Goal: Information Seeking & Learning: Learn about a topic

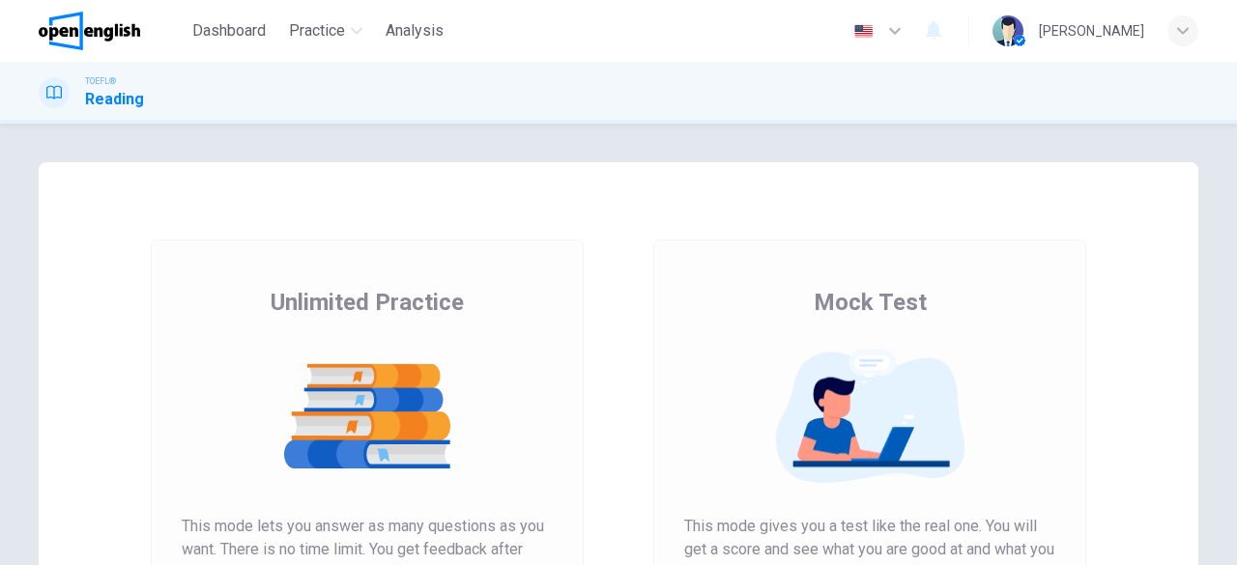
scroll to position [193, 0]
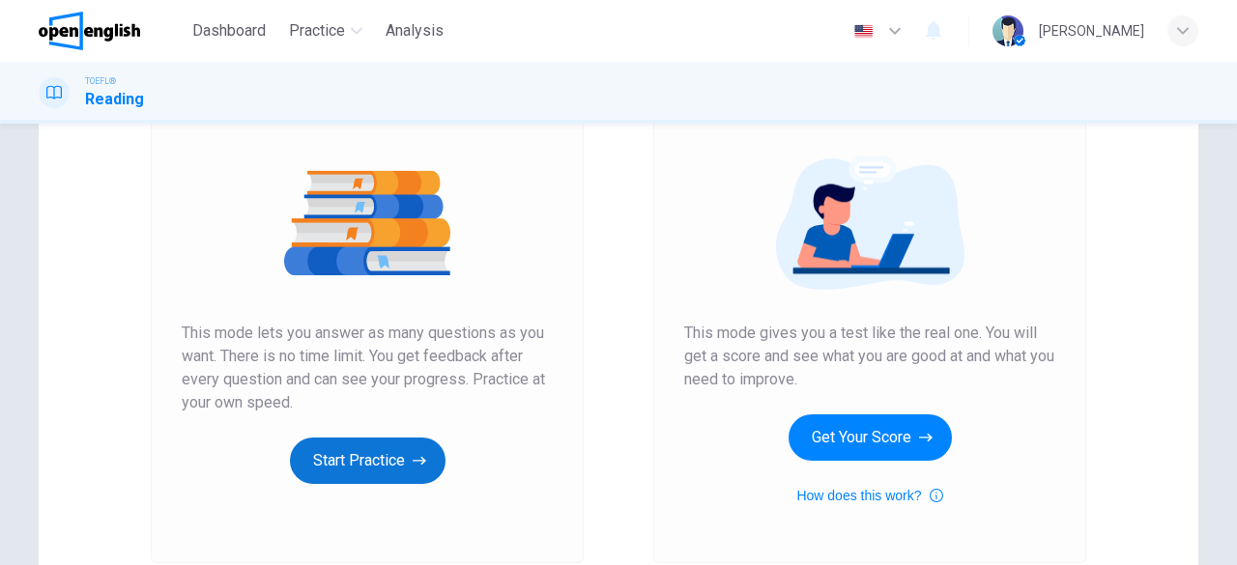
click at [402, 462] on button "Start Practice" at bounding box center [368, 461] width 156 height 46
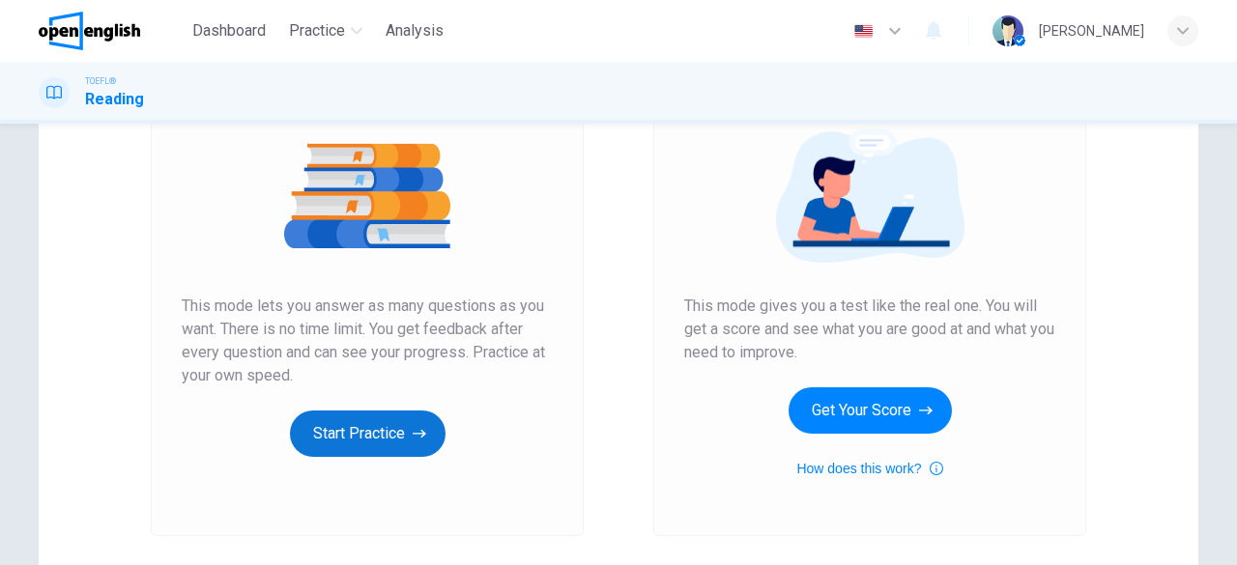
scroll to position [290, 0]
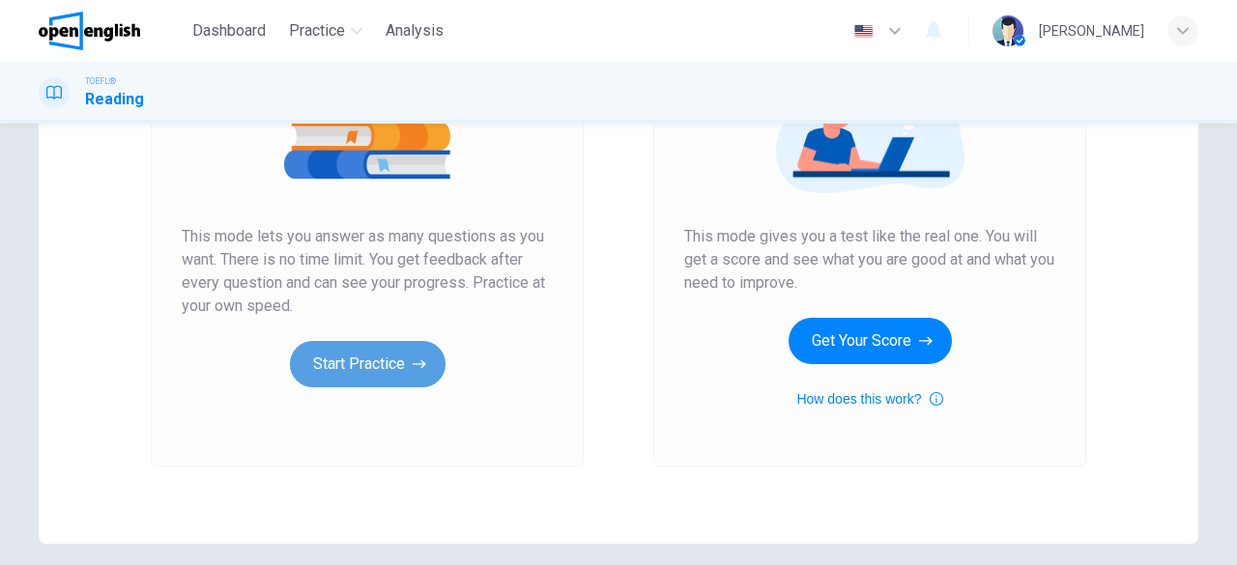
click at [377, 375] on button "Start Practice" at bounding box center [368, 364] width 156 height 46
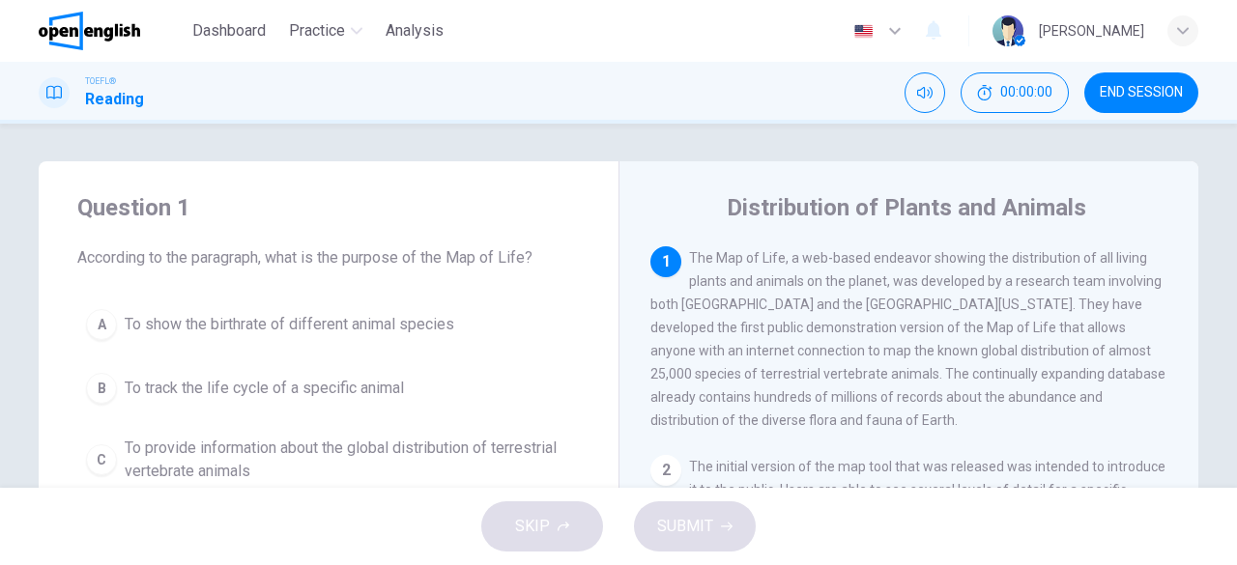
scroll to position [0, 0]
drag, startPoint x: 684, startPoint y: 253, endPoint x: 718, endPoint y: 269, distance: 37.2
click at [745, 293] on div "1 The Map of Life, a web-based endeavor showing the distribution of all living …" at bounding box center [909, 339] width 518 height 185
drag, startPoint x: 692, startPoint y: 259, endPoint x: 749, endPoint y: 269, distance: 57.8
click at [748, 267] on span "The Map of Life, a web-based endeavor showing the distribution of all living pl…" at bounding box center [907, 340] width 515 height 178
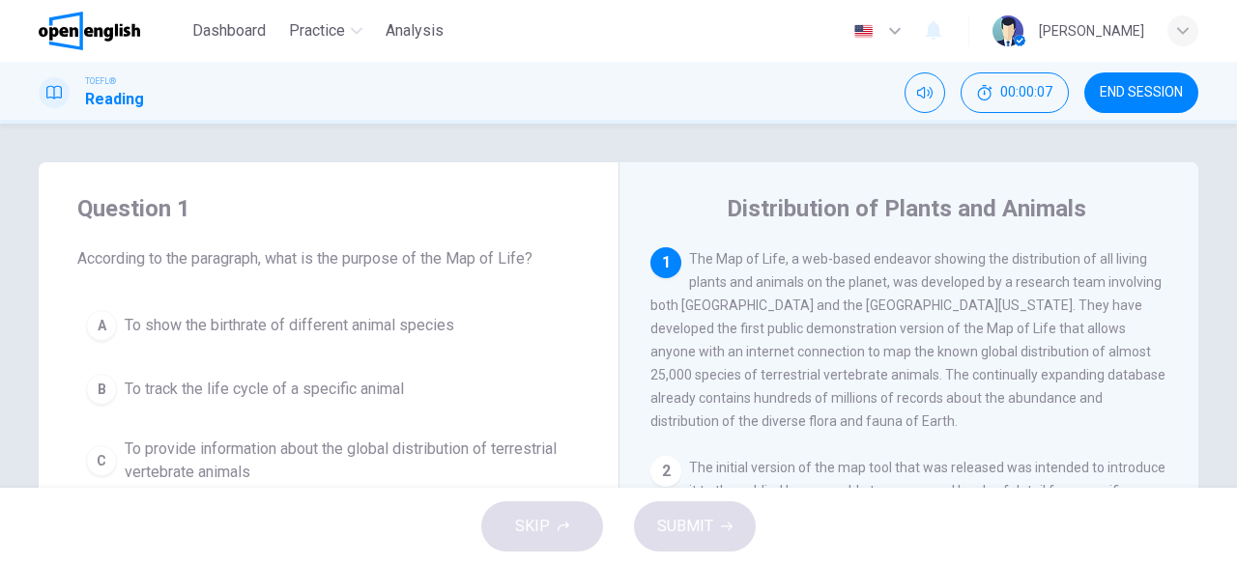
click at [381, 145] on div "Question 1 According to the paragraph, what is the purpose of the Map of Life? …" at bounding box center [618, 306] width 1237 height 364
drag, startPoint x: 692, startPoint y: 260, endPoint x: 833, endPoint y: 303, distance: 147.6
click at [833, 303] on span "The Map of Life, a web-based endeavor showing the distribution of all living pl…" at bounding box center [907, 340] width 515 height 178
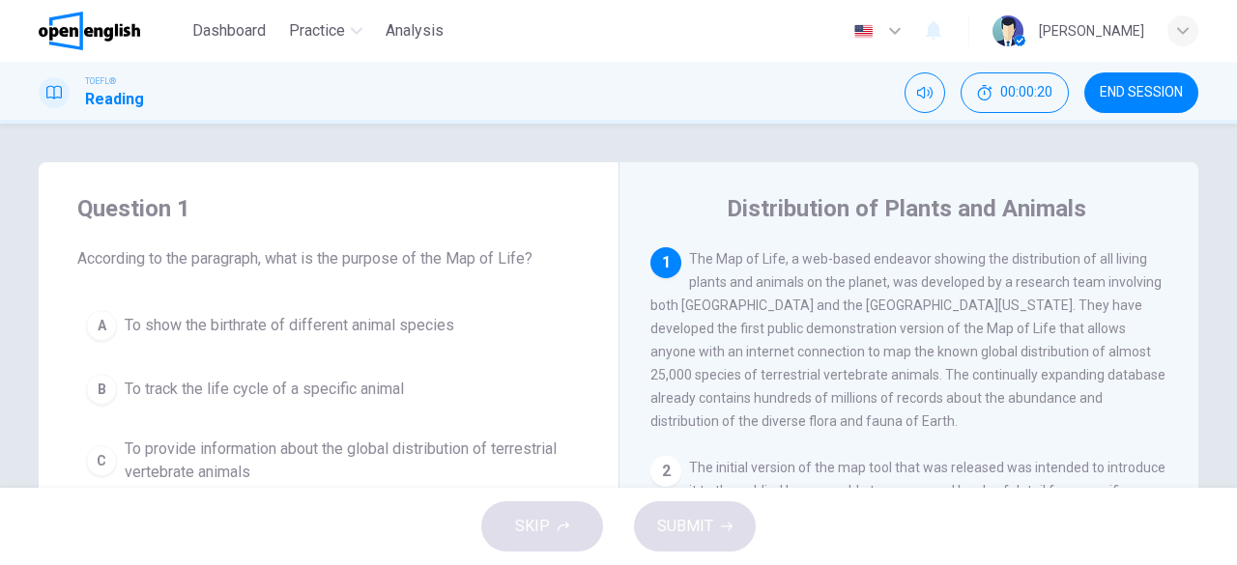
click at [668, 257] on div "1" at bounding box center [665, 262] width 31 height 31
click at [670, 257] on div "1" at bounding box center [665, 262] width 31 height 31
click at [669, 268] on div "1" at bounding box center [665, 262] width 31 height 31
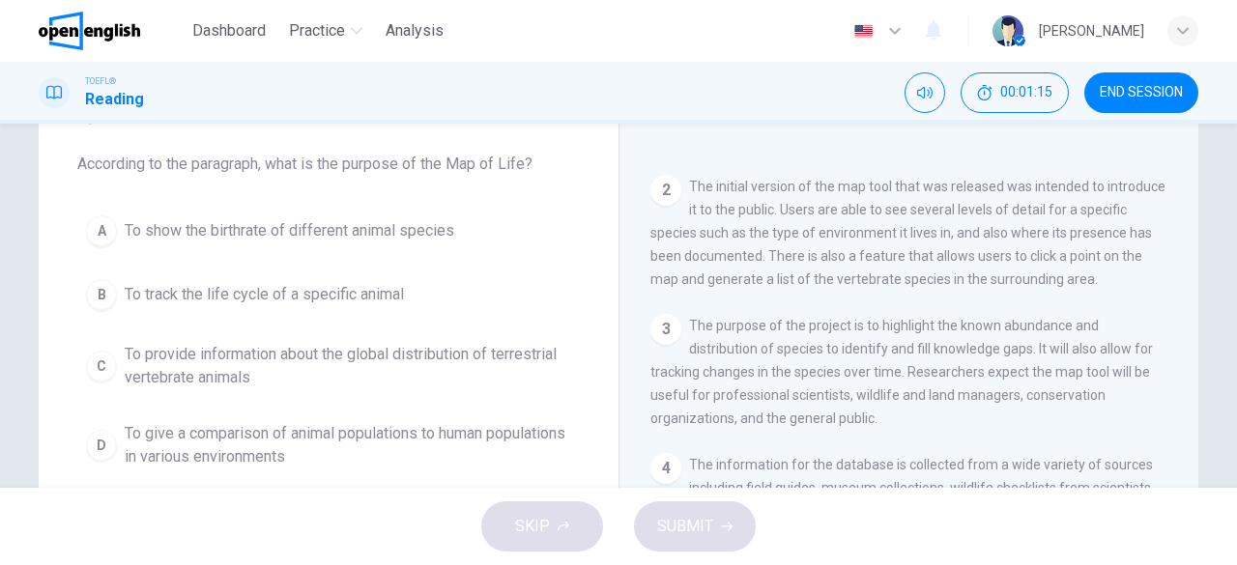
scroll to position [193, 0]
